Goal: Task Accomplishment & Management: Complete application form

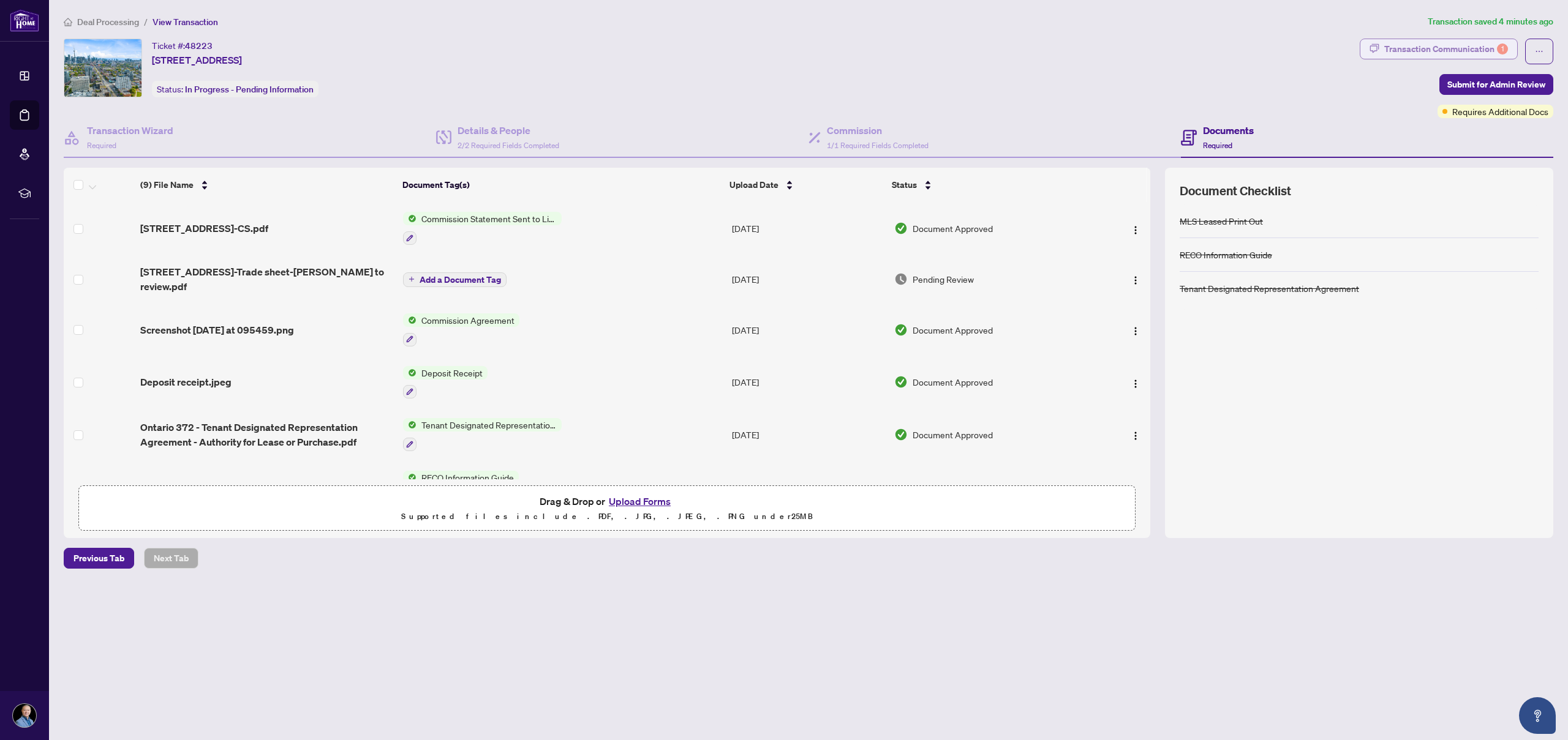
click at [1466, 47] on div "Transaction Communication 1" at bounding box center [1446, 49] width 124 height 19
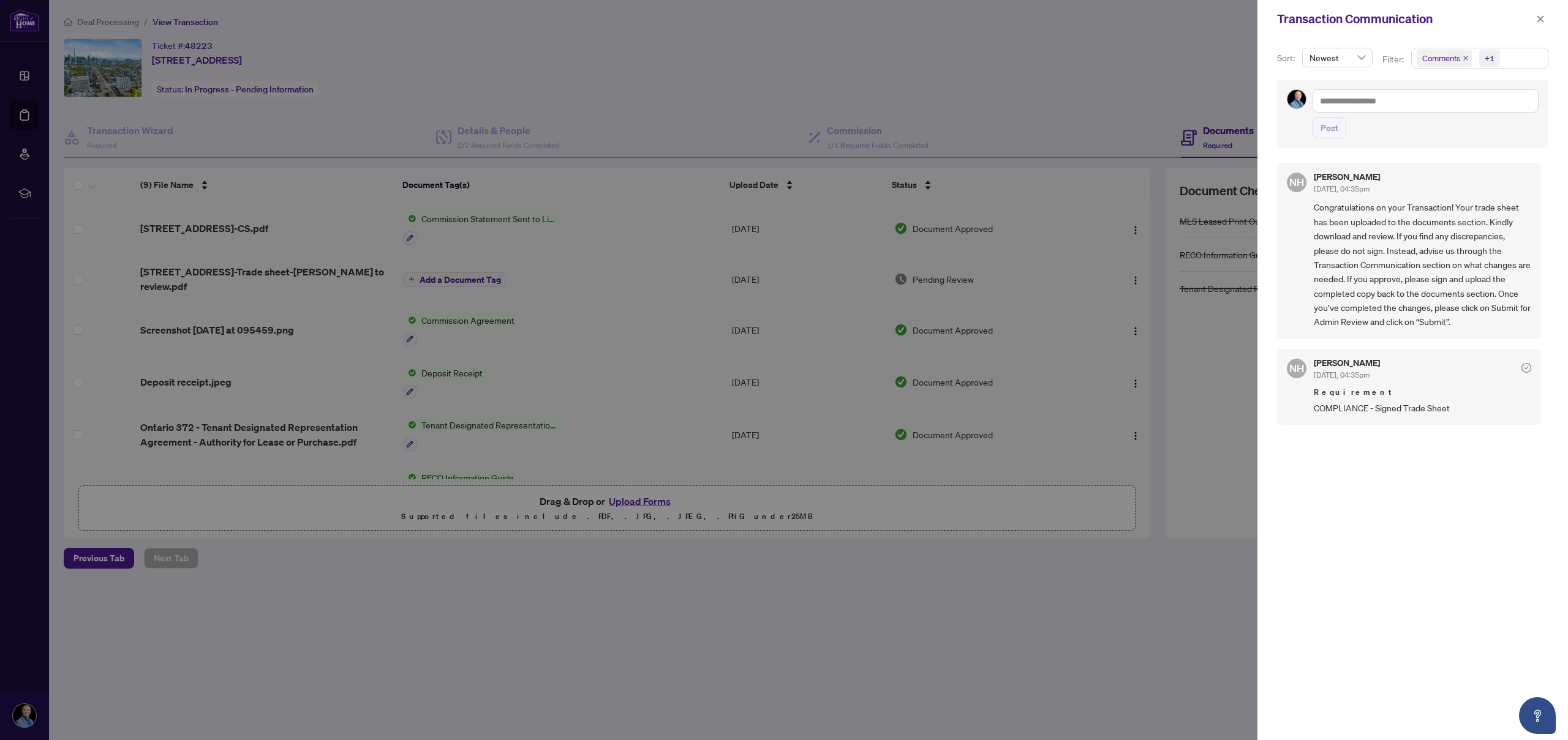
click at [1025, 667] on div at bounding box center [784, 370] width 1568 height 740
click at [253, 274] on div at bounding box center [784, 370] width 1568 height 740
click at [1541, 16] on icon "close" at bounding box center [1540, 19] width 8 height 8
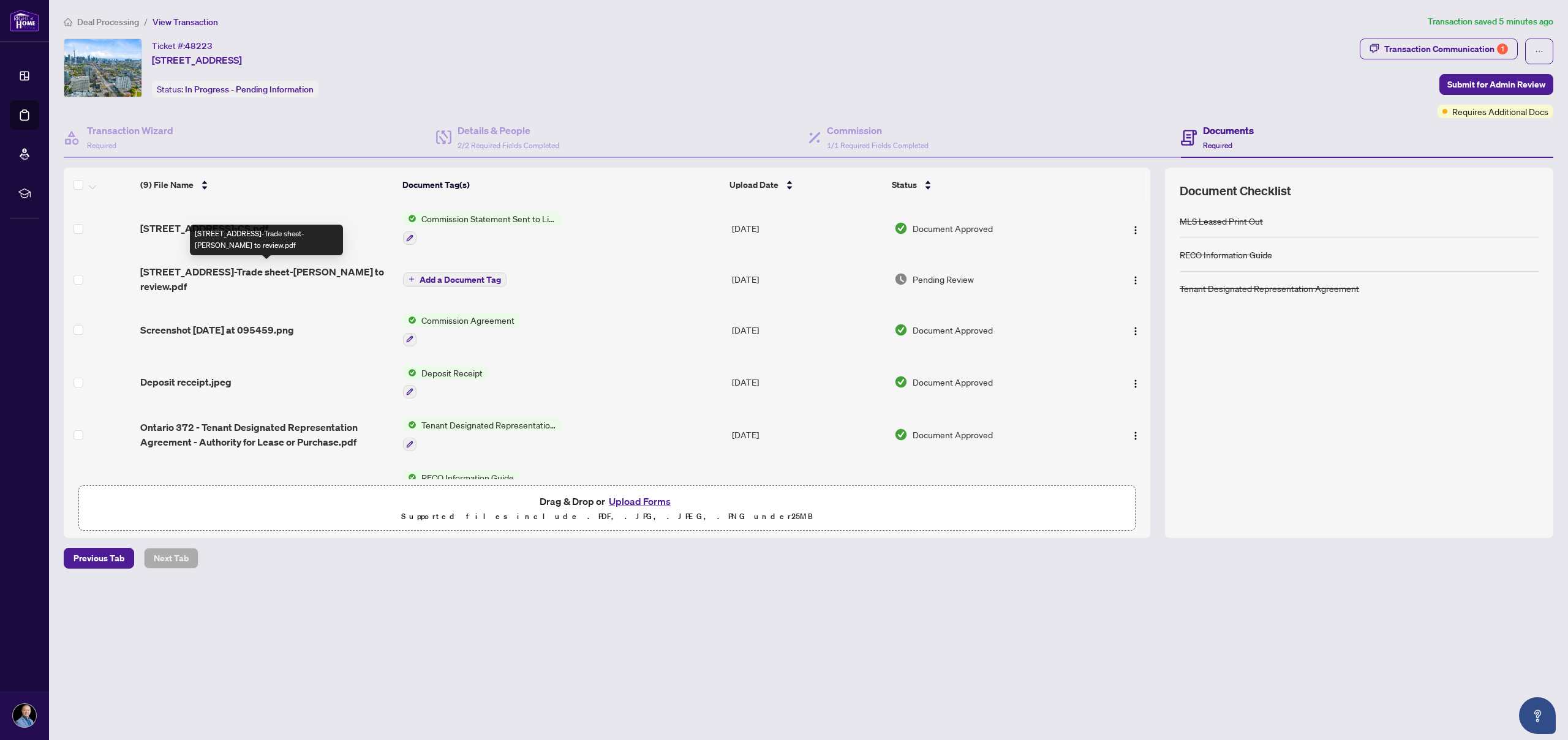
click at [269, 269] on span "[STREET_ADDRESS]-Trade sheet-[PERSON_NAME] to review.pdf" at bounding box center [267, 279] width 253 height 30
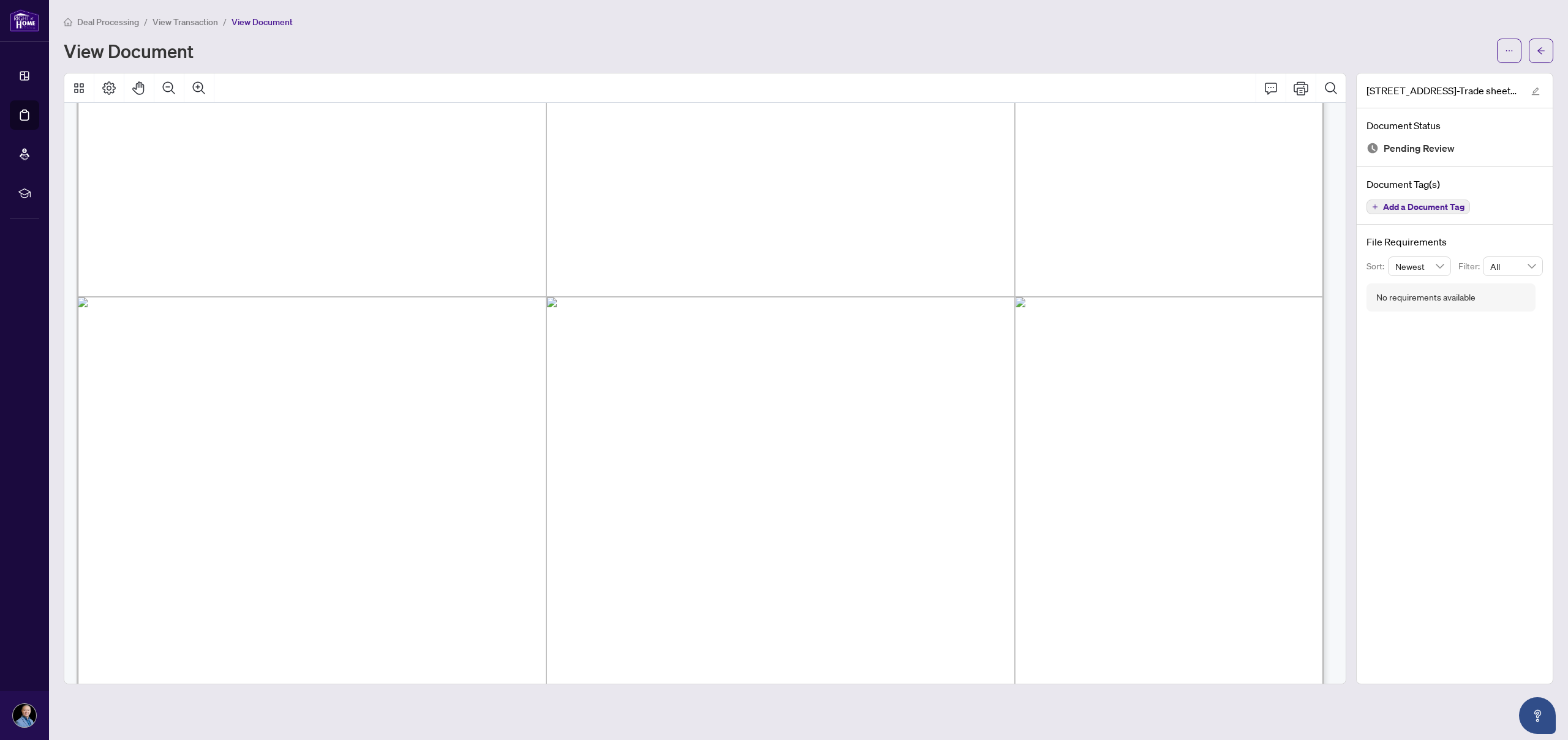
scroll to position [288, 0]
click at [1303, 92] on icon "Print" at bounding box center [1301, 88] width 15 height 15
click at [1544, 45] on span "button" at bounding box center [1540, 51] width 8 height 19
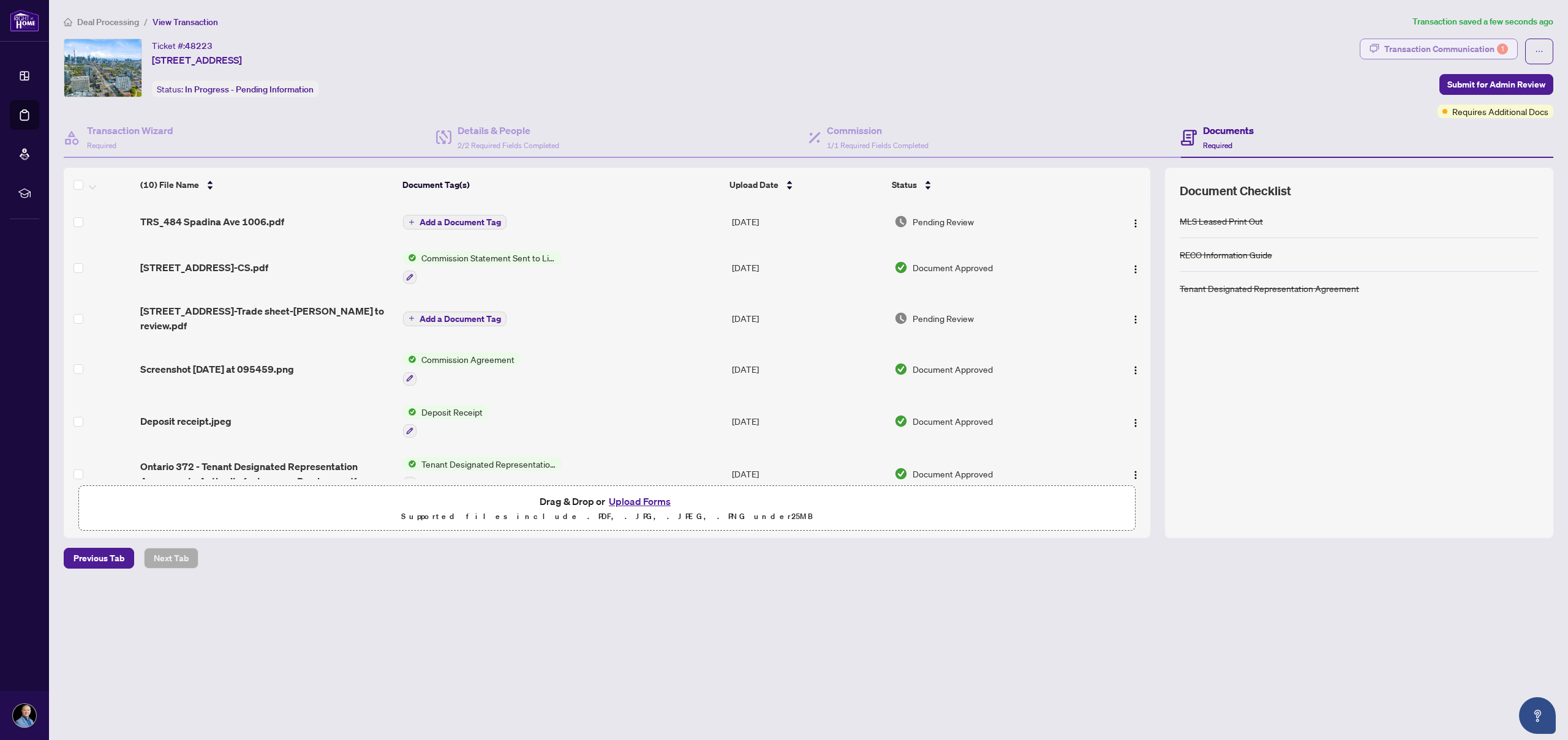
click at [1472, 53] on div "Transaction Communication 1" at bounding box center [1446, 49] width 124 height 19
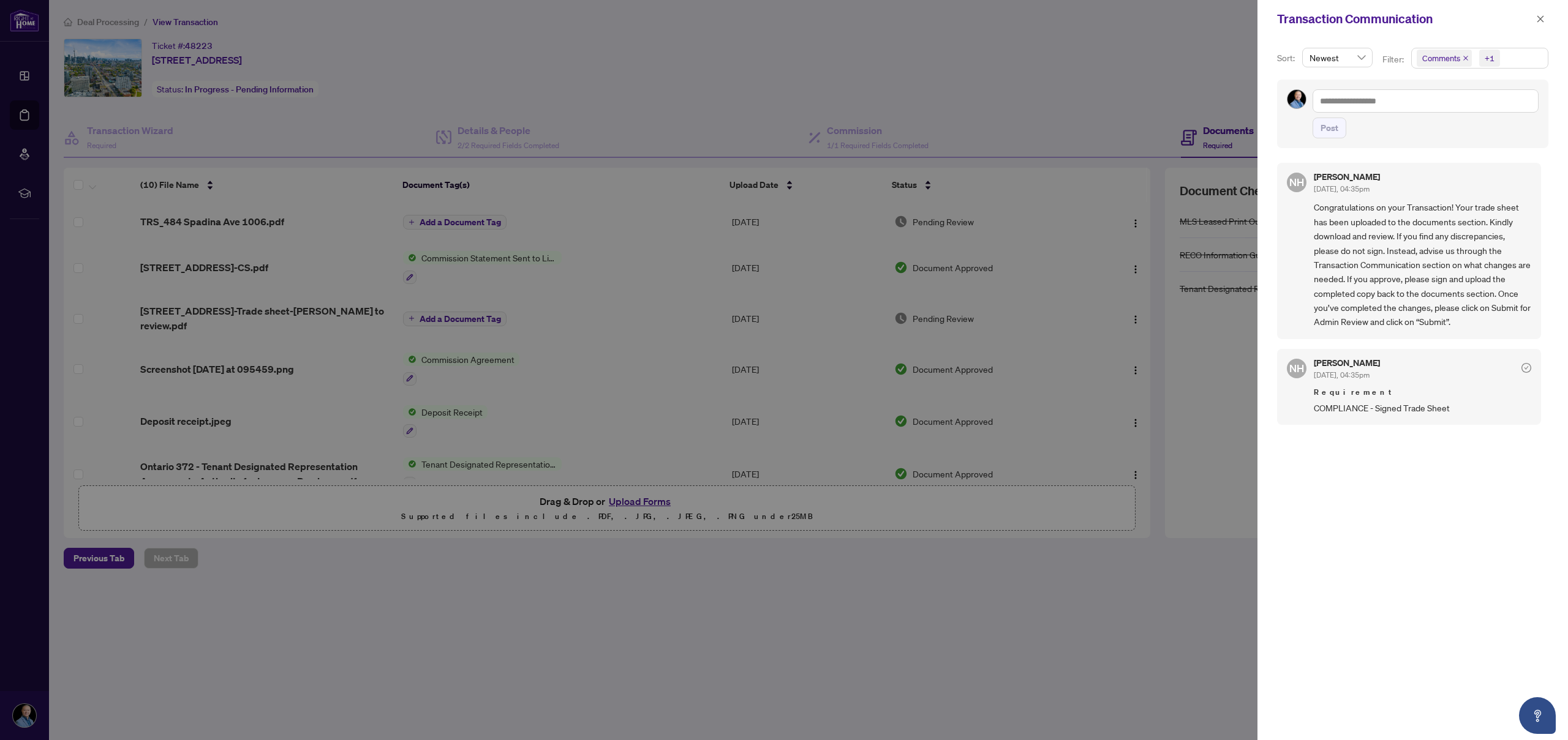
click at [1177, 92] on div at bounding box center [784, 370] width 1568 height 740
drag, startPoint x: 1542, startPoint y: 16, endPoint x: 1519, endPoint y: 23, distance: 24.0
click at [1542, 16] on icon "close" at bounding box center [1540, 19] width 6 height 6
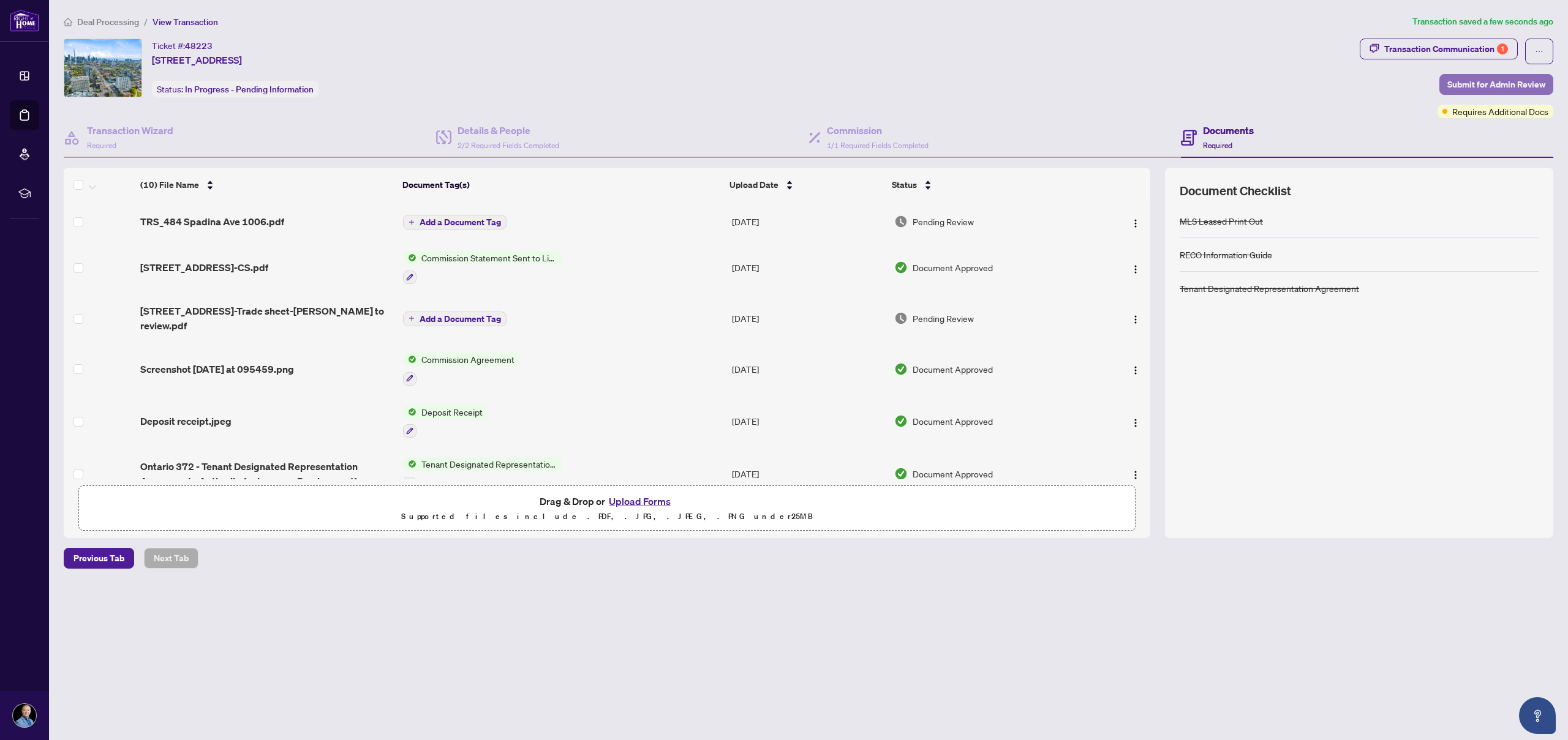
click at [1482, 79] on span "Submit for Admin Review" at bounding box center [1496, 84] width 98 height 19
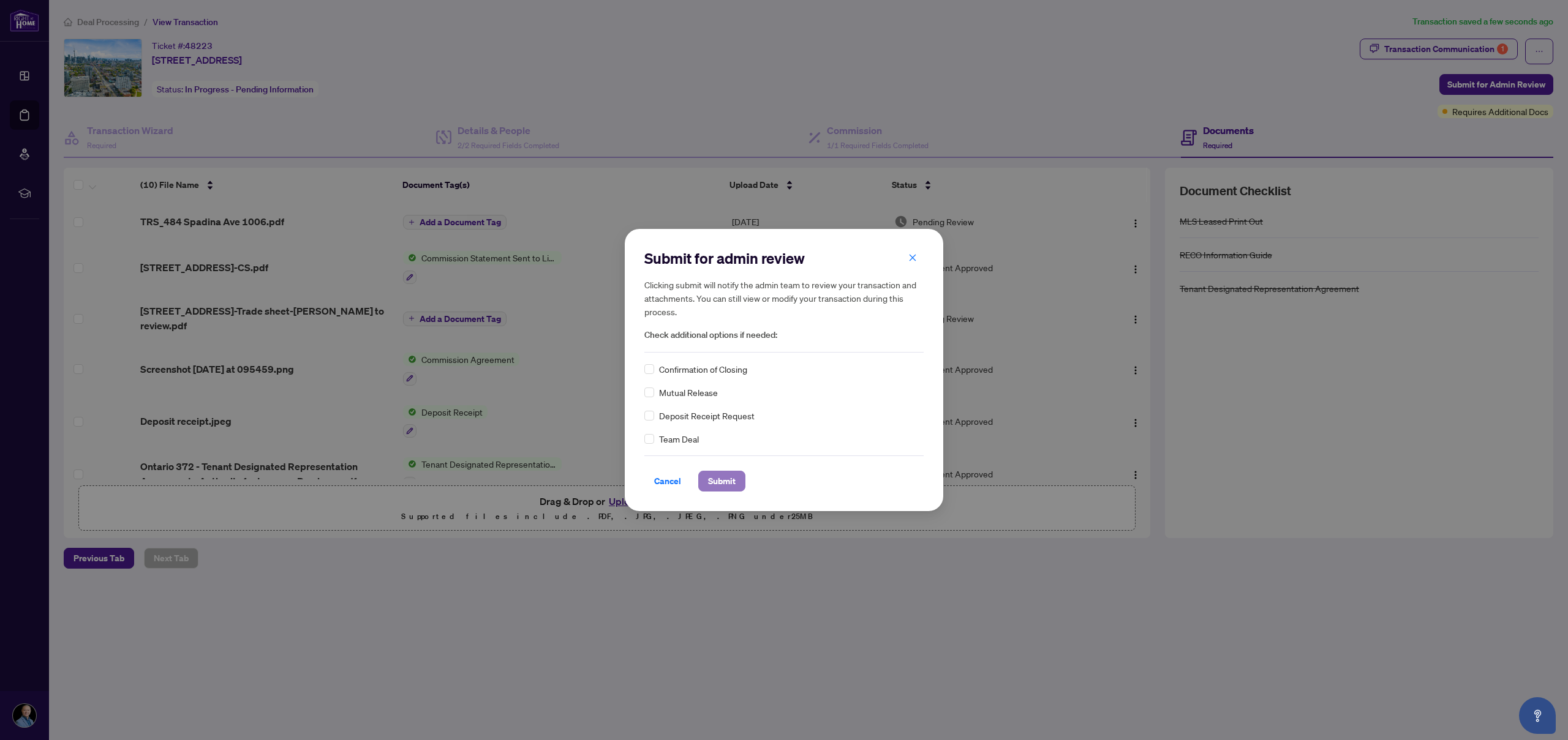
click at [718, 479] on span "Submit" at bounding box center [722, 481] width 28 height 19
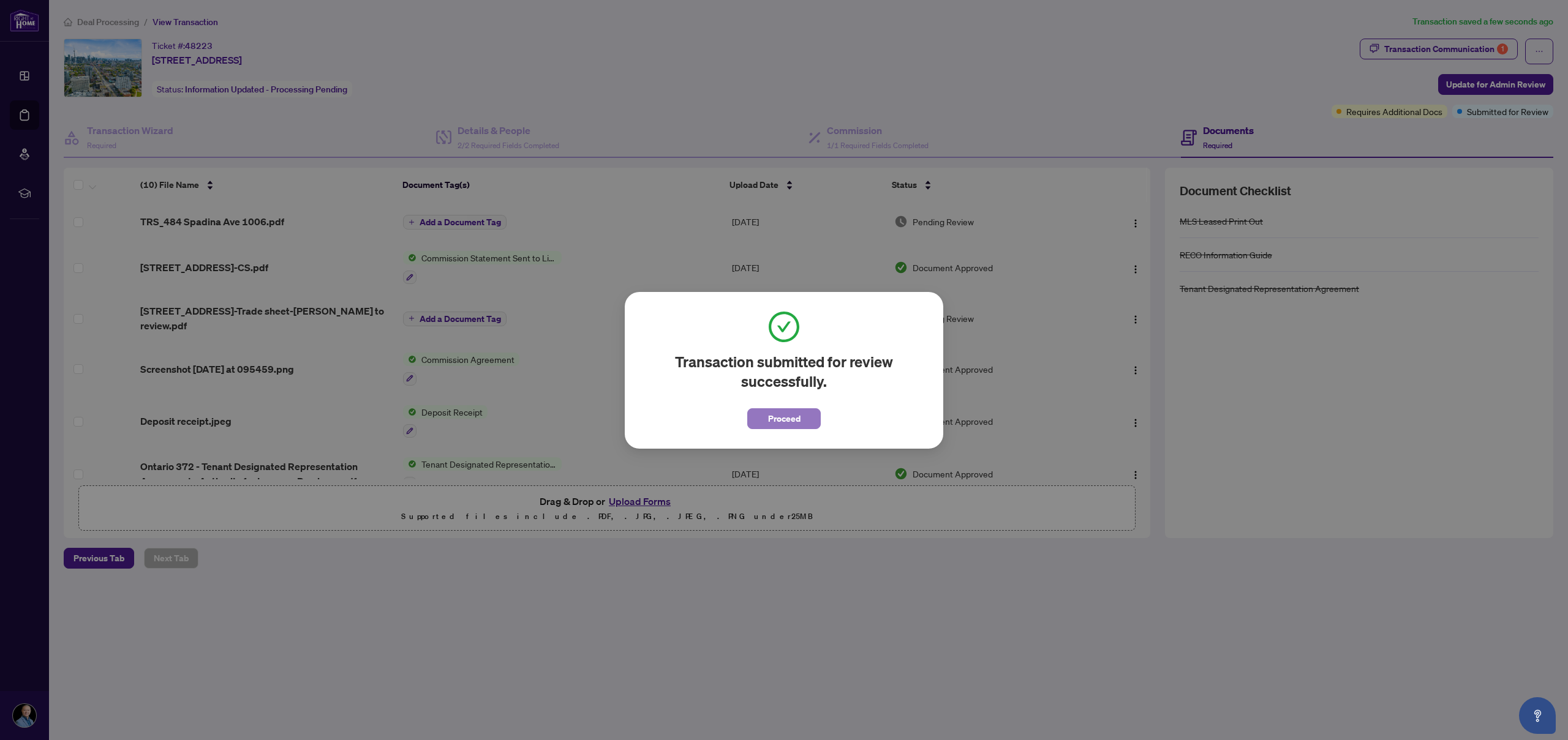
click at [778, 419] on span "Proceed" at bounding box center [784, 419] width 33 height 19
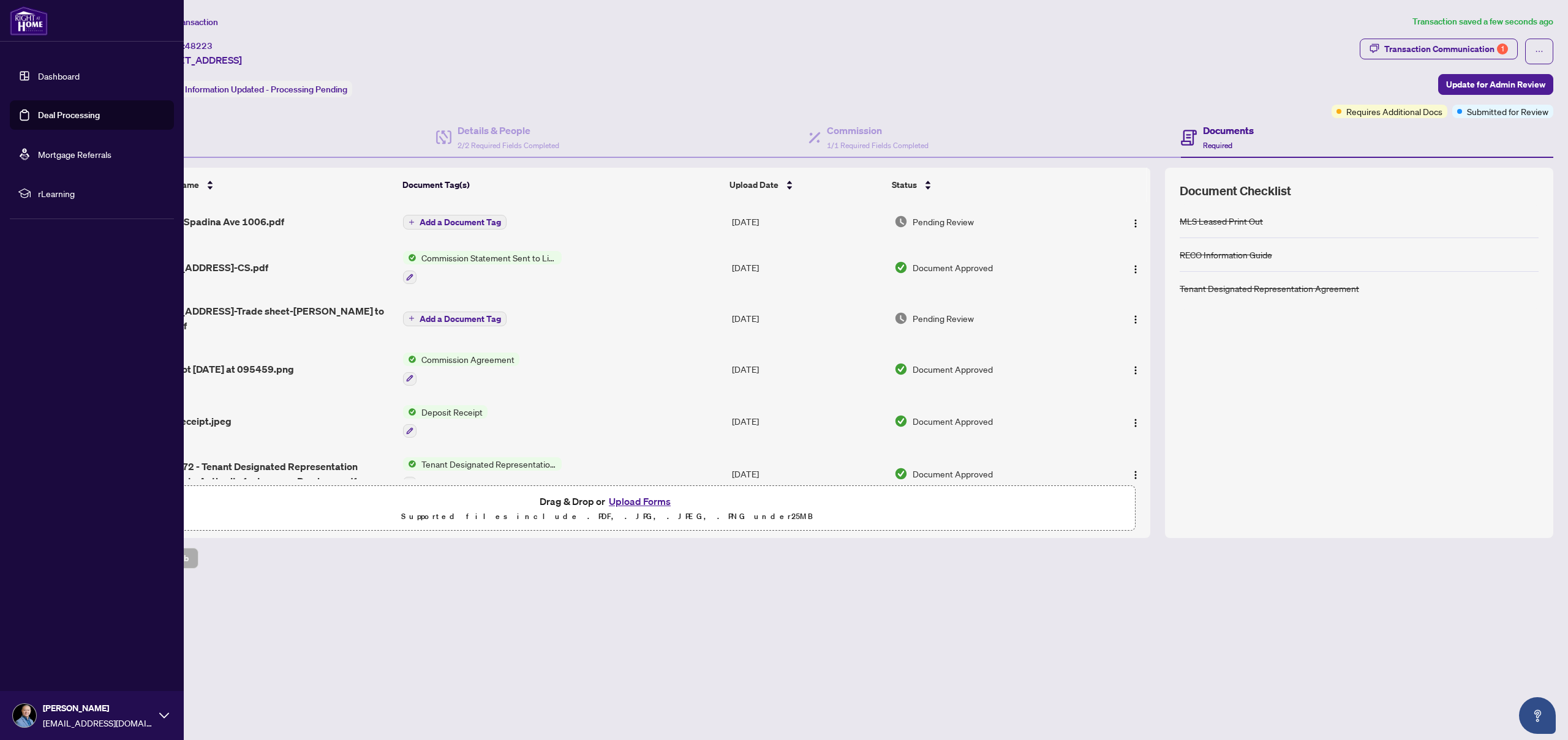
click at [66, 119] on link "Deal Processing" at bounding box center [69, 115] width 62 height 11
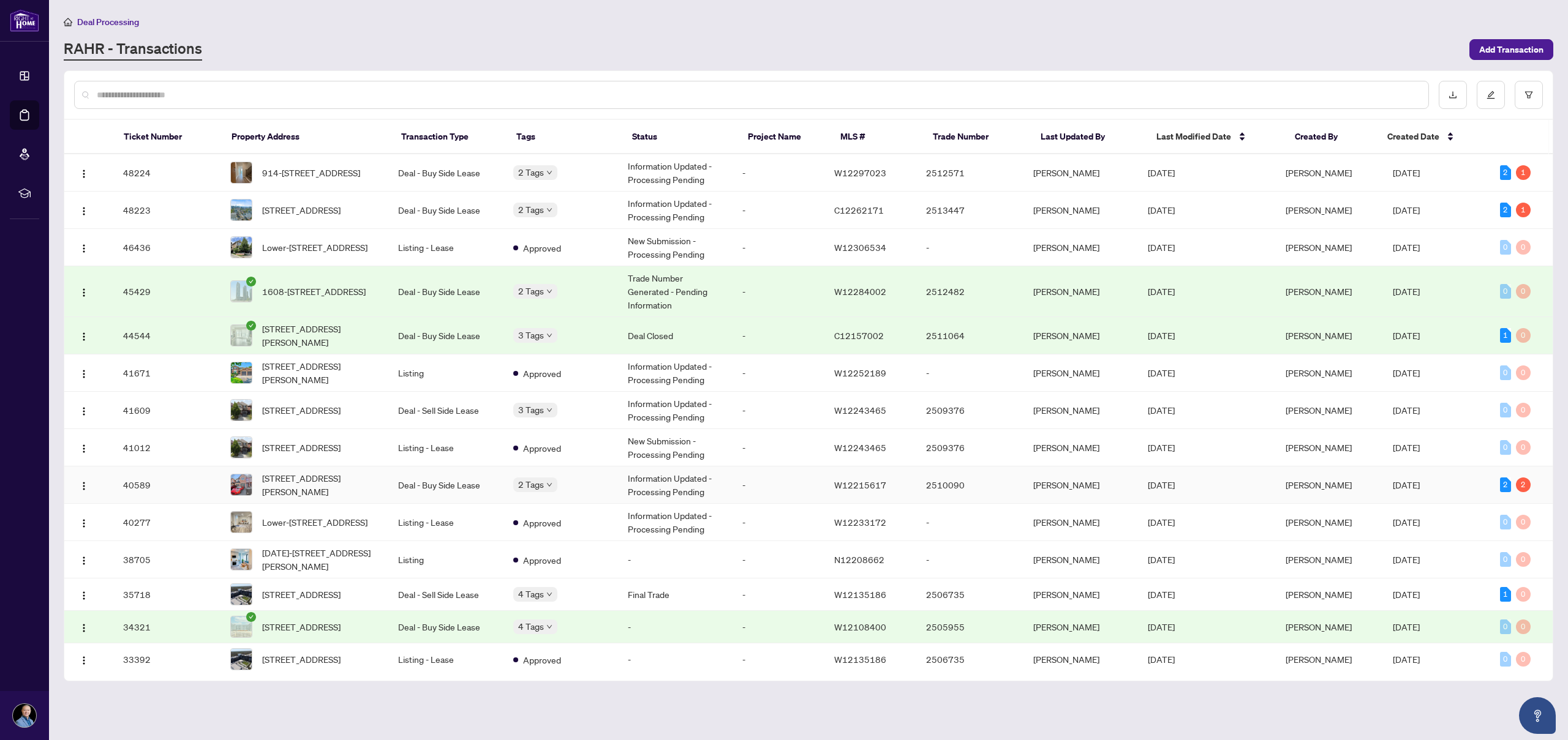
scroll to position [19, 0]
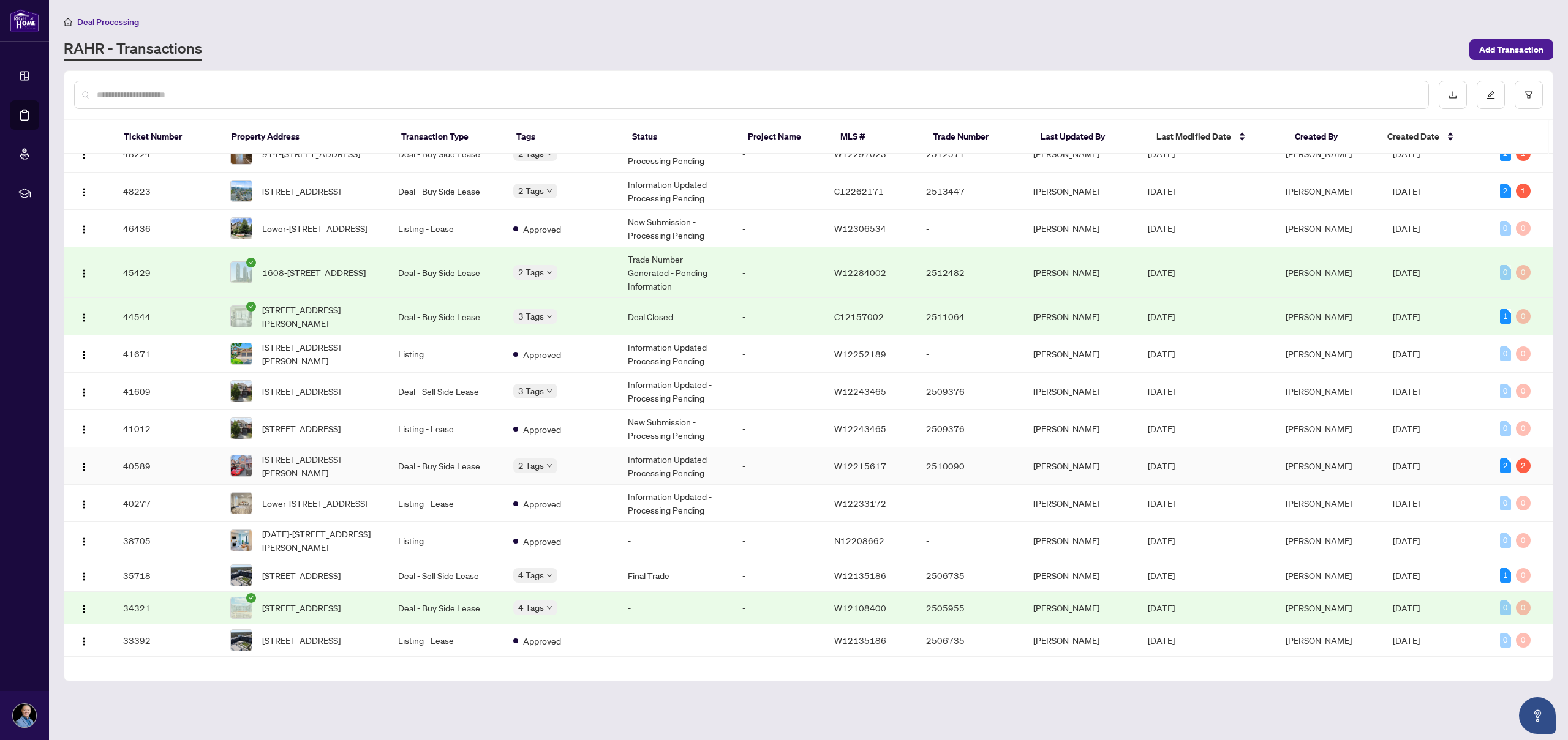
click at [336, 467] on span "[STREET_ADDRESS][PERSON_NAME]" at bounding box center [321, 466] width 117 height 27
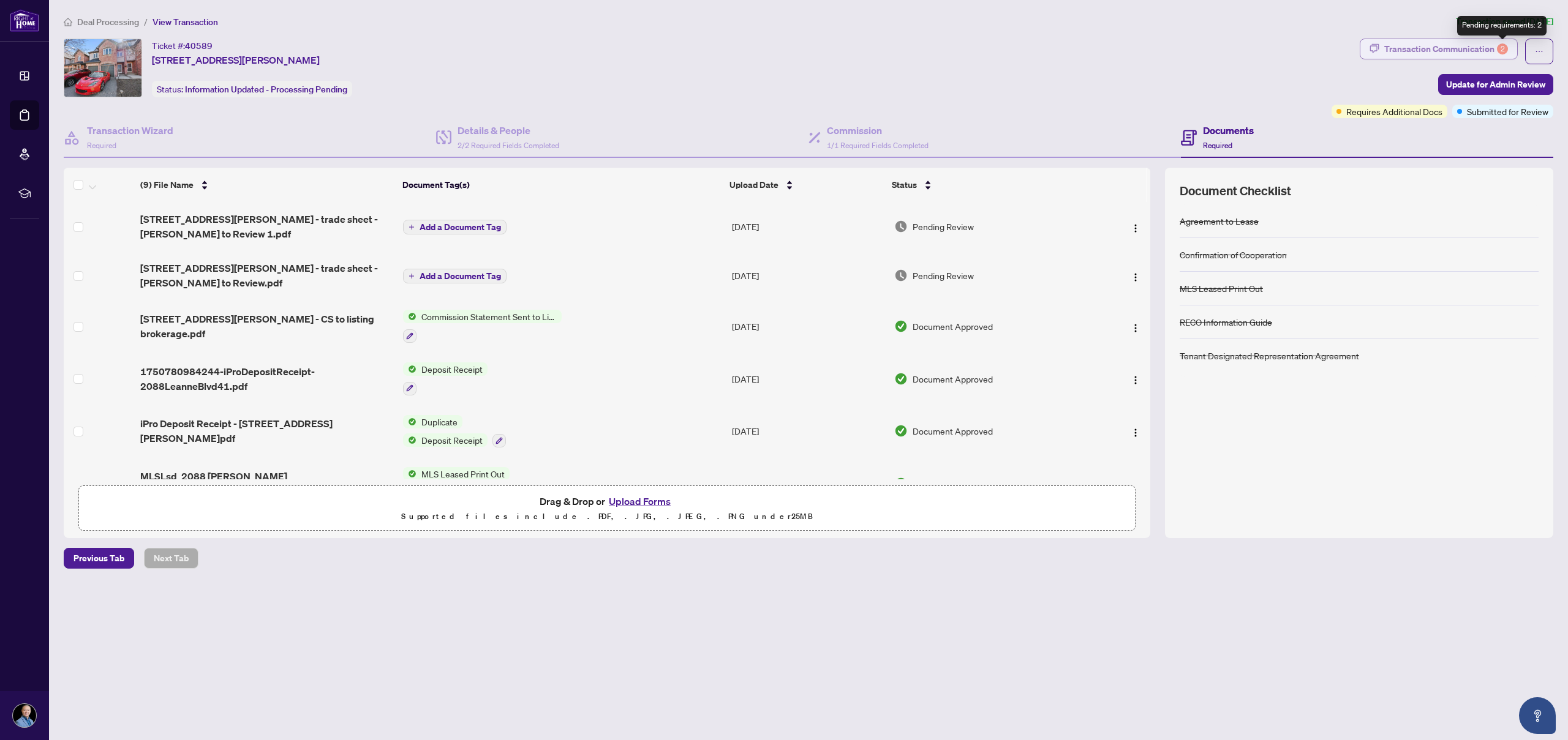
click at [1498, 46] on div "2" at bounding box center [1502, 49] width 11 height 11
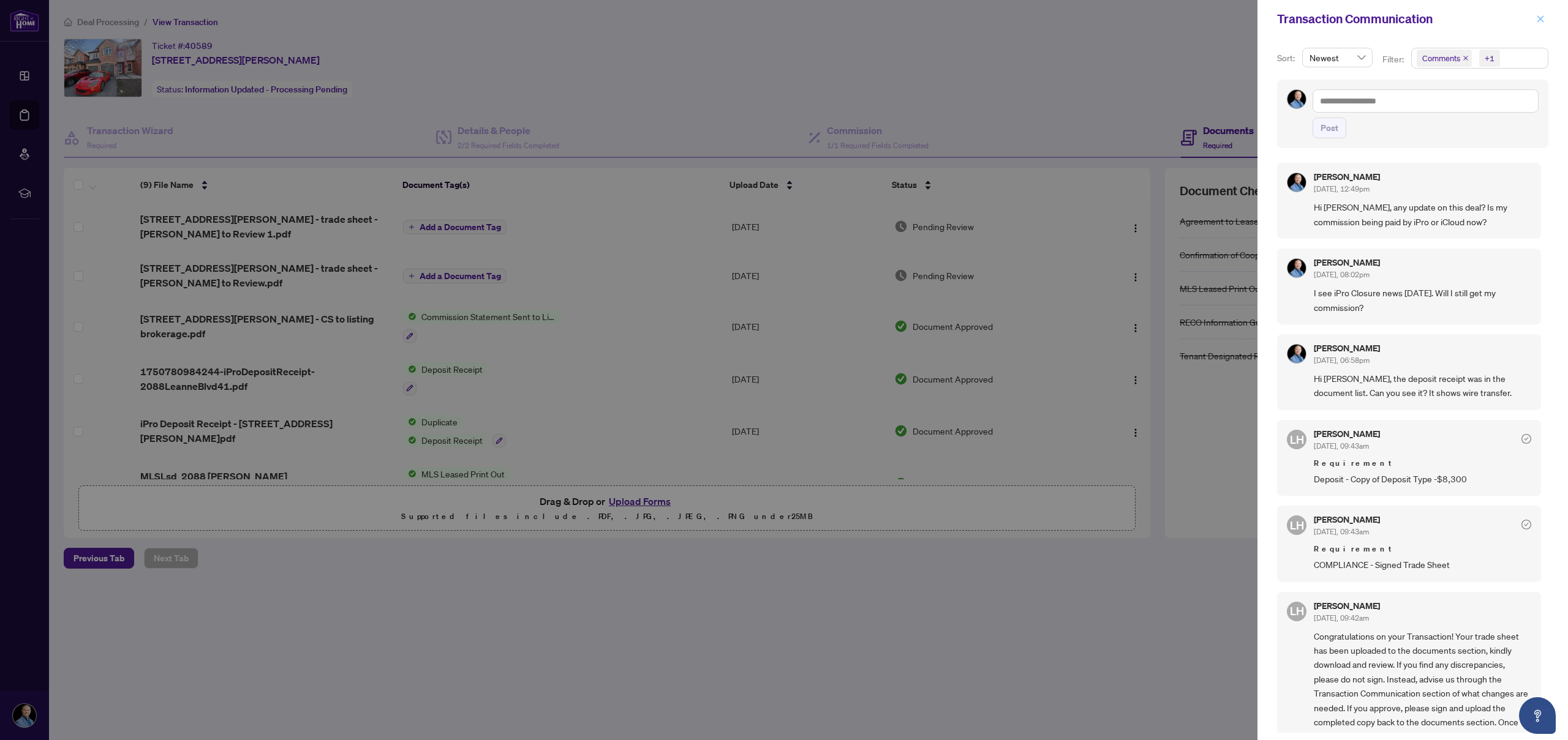
click at [1544, 19] on icon "close" at bounding box center [1540, 19] width 8 height 8
